Goal: Find specific page/section: Find specific page/section

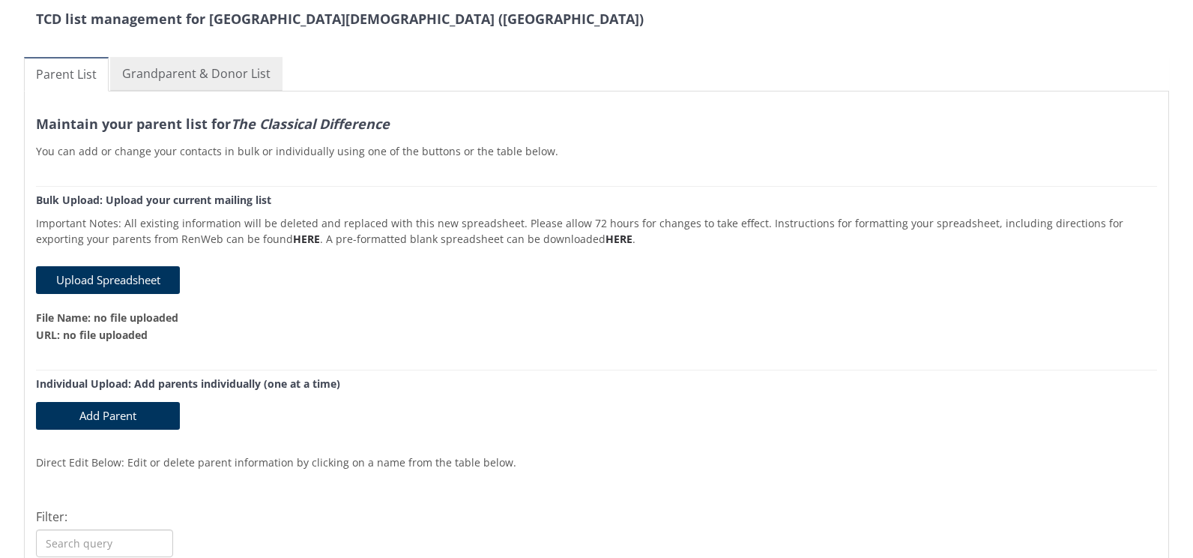
click at [207, 76] on link "Grandparent & Donor List" at bounding box center [196, 74] width 172 height 34
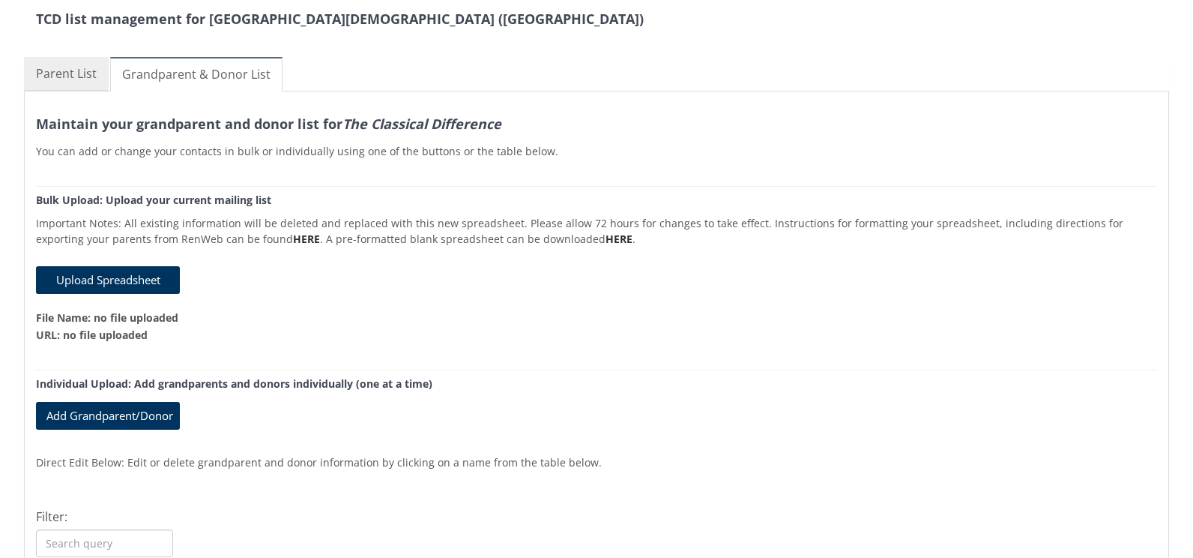
click at [68, 76] on link "Parent List" at bounding box center [66, 74] width 85 height 34
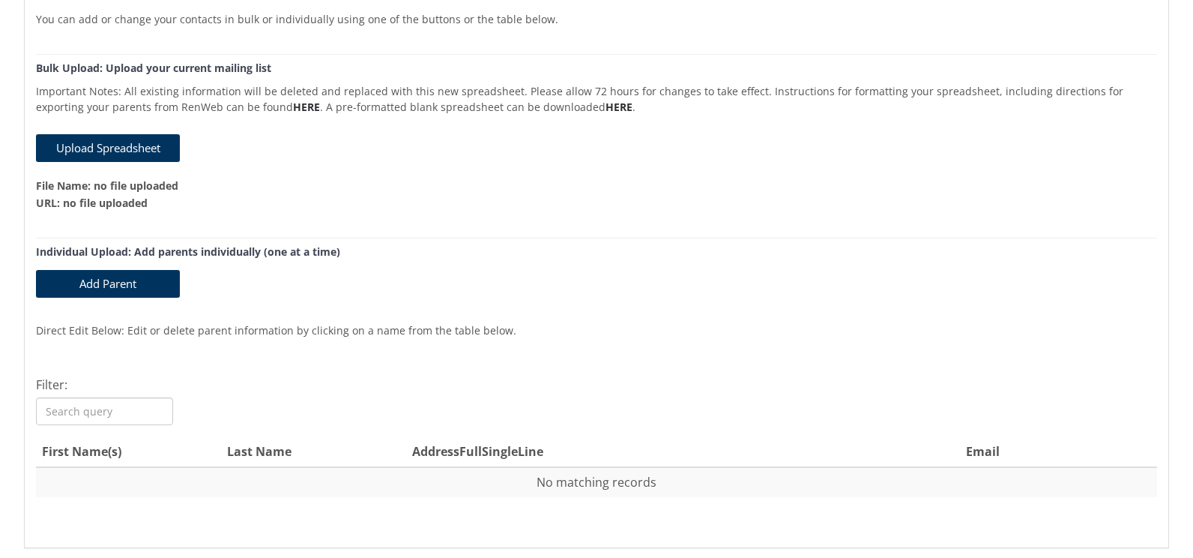
scroll to position [150, 0]
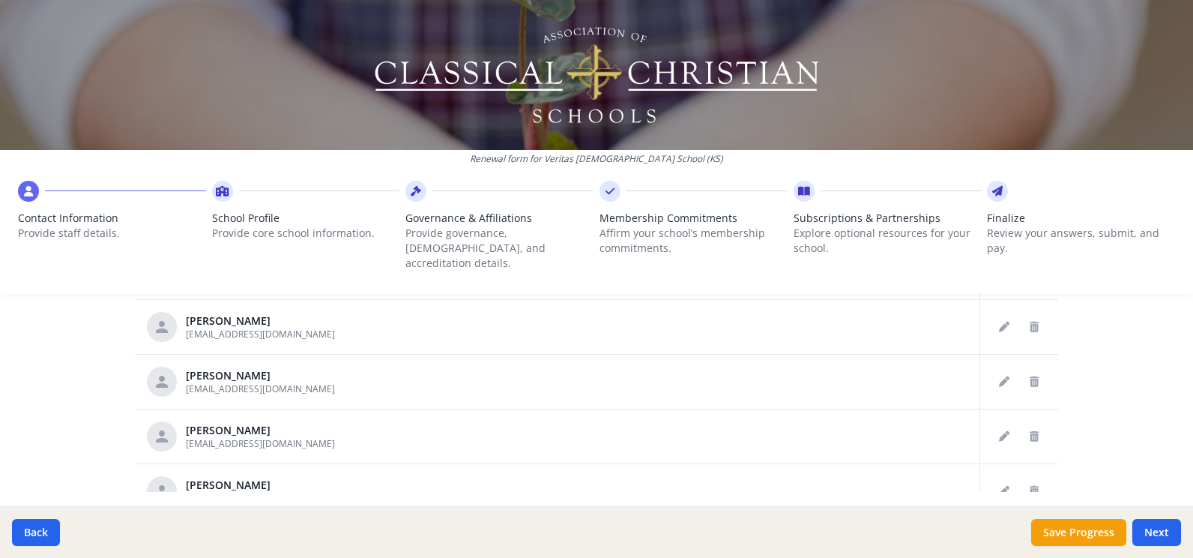
scroll to position [907, 0]
